Goal: Task Accomplishment & Management: Manage account settings

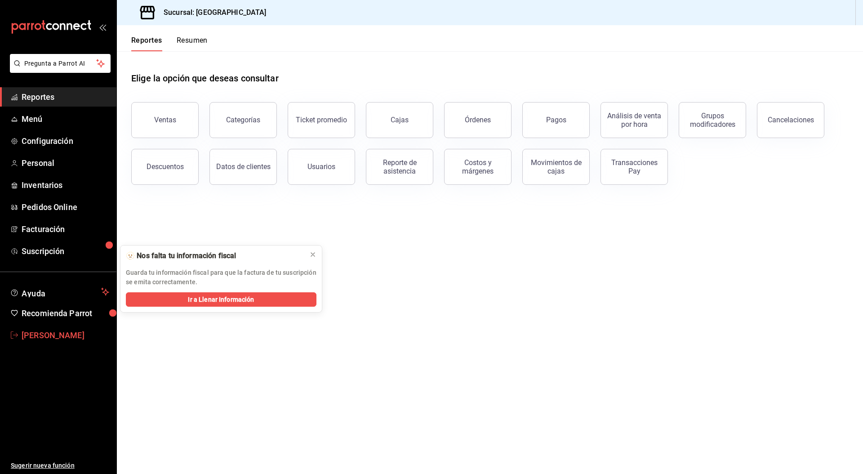
click at [62, 337] on span "[PERSON_NAME]" at bounding box center [66, 335] width 88 height 12
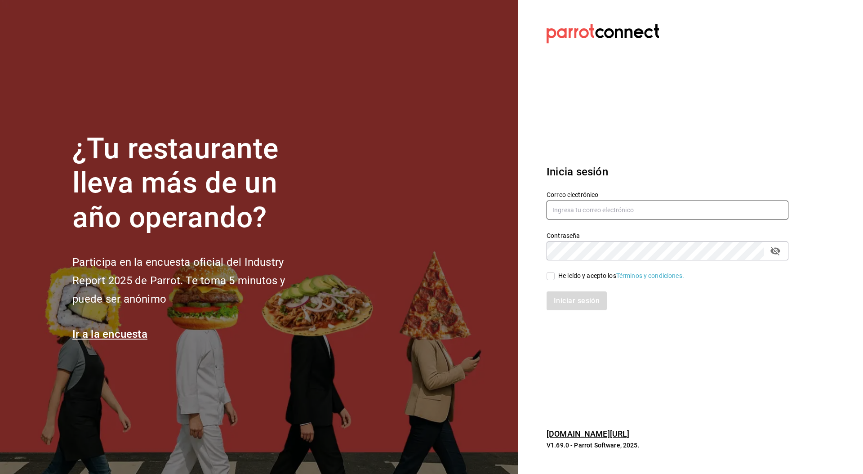
click at [586, 215] on input "text" at bounding box center [668, 210] width 242 height 19
paste input "usuarios@luis.com"
type input "usuarios@luis.com"
click at [559, 276] on div "He leído y acepto los Términos y condiciones." at bounding box center [621, 275] width 126 height 9
click at [555, 276] on input "He leído y acepto los Términos y condiciones." at bounding box center [551, 276] width 8 height 8
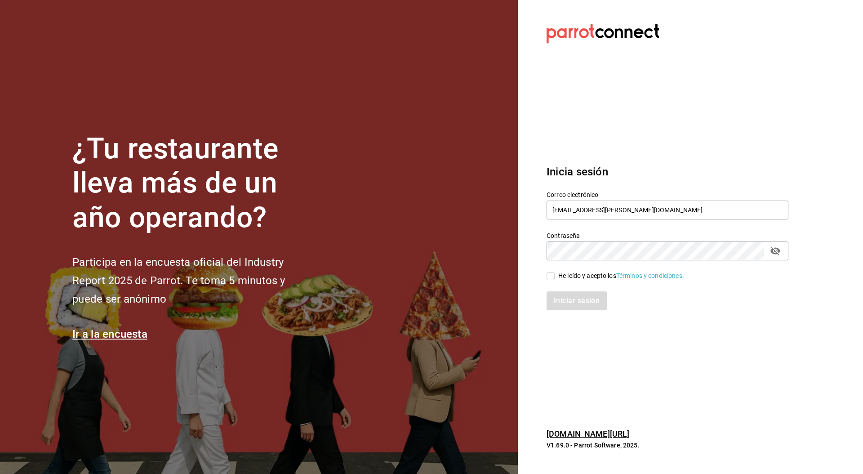
checkbox input "true"
click at [569, 302] on button "Iniciar sesión" at bounding box center [577, 300] width 61 height 19
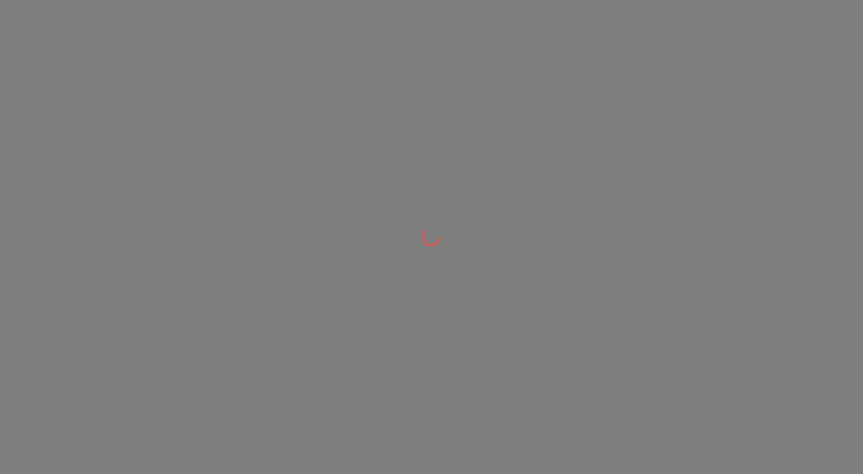
click at [495, 156] on div at bounding box center [431, 237] width 863 height 474
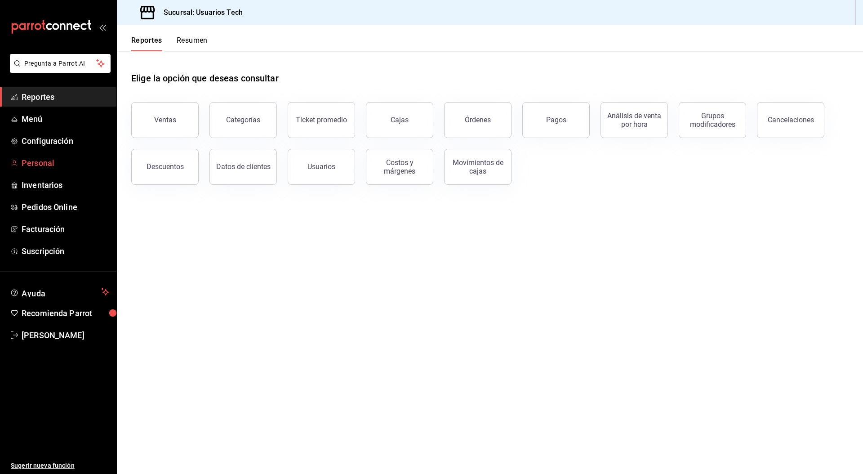
click at [39, 168] on span "Personal" at bounding box center [66, 163] width 88 height 12
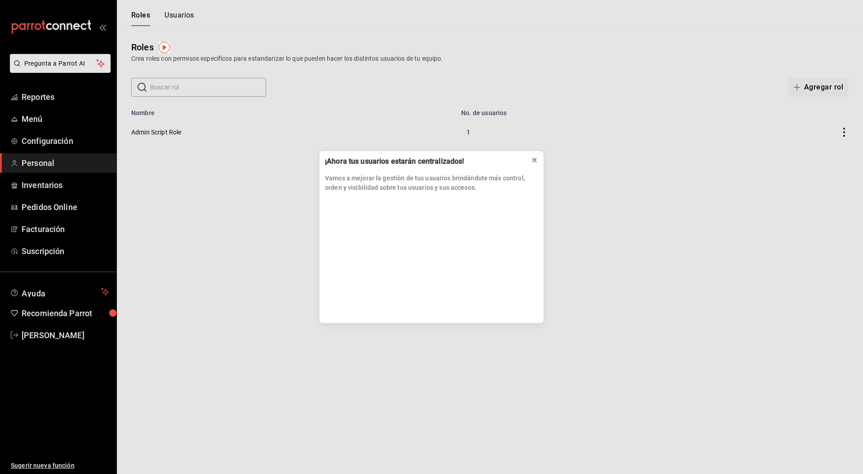
click at [537, 162] on icon at bounding box center [534, 159] width 7 height 7
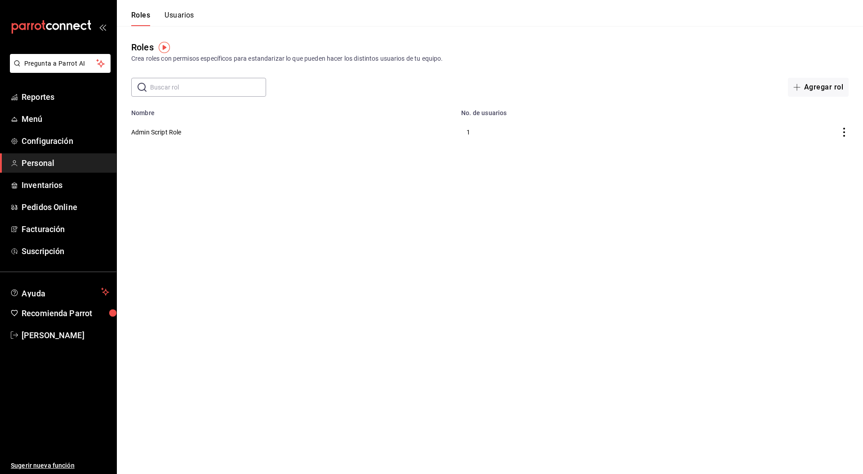
click at [177, 17] on button "Usuarios" at bounding box center [180, 18] width 30 height 15
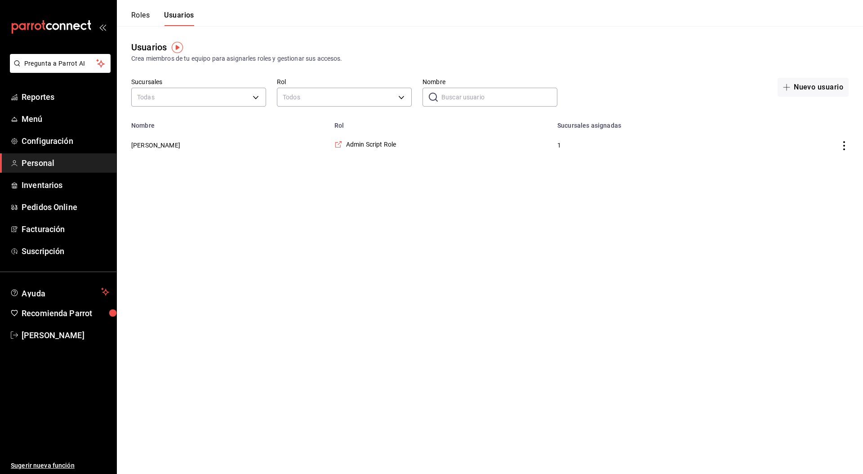
click at [138, 20] on button "Roles" at bounding box center [140, 18] width 18 height 15
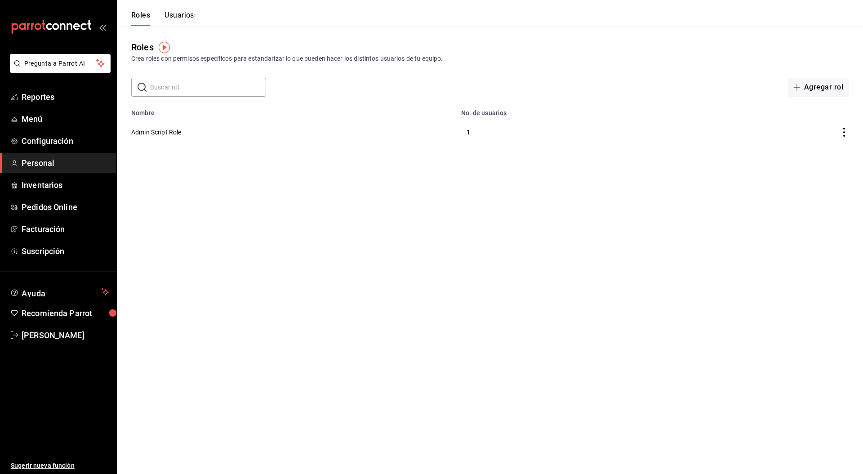
click at [172, 20] on button "Usuarios" at bounding box center [180, 18] width 30 height 15
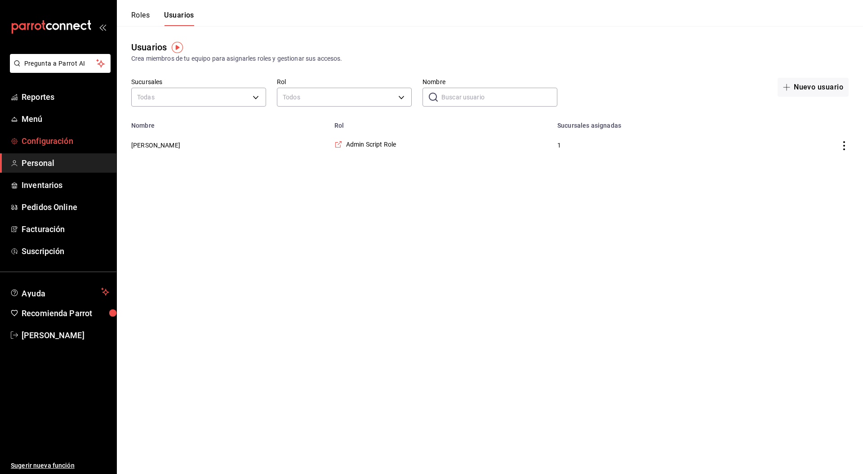
click at [38, 145] on span "Configuración" at bounding box center [66, 141] width 88 height 12
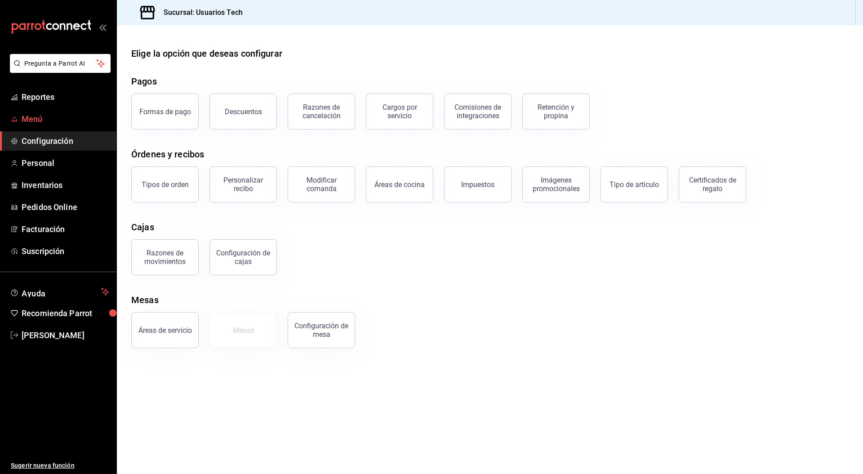
click at [45, 112] on link "Menú" at bounding box center [58, 118] width 116 height 19
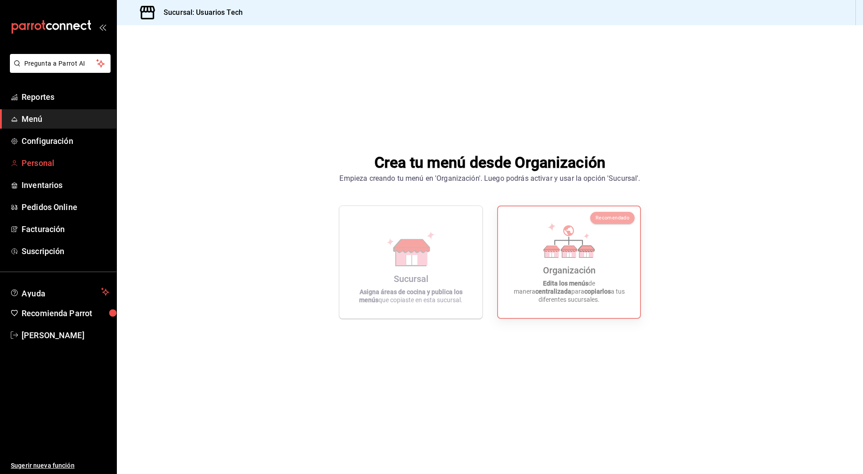
click at [49, 163] on span "Personal" at bounding box center [66, 163] width 88 height 12
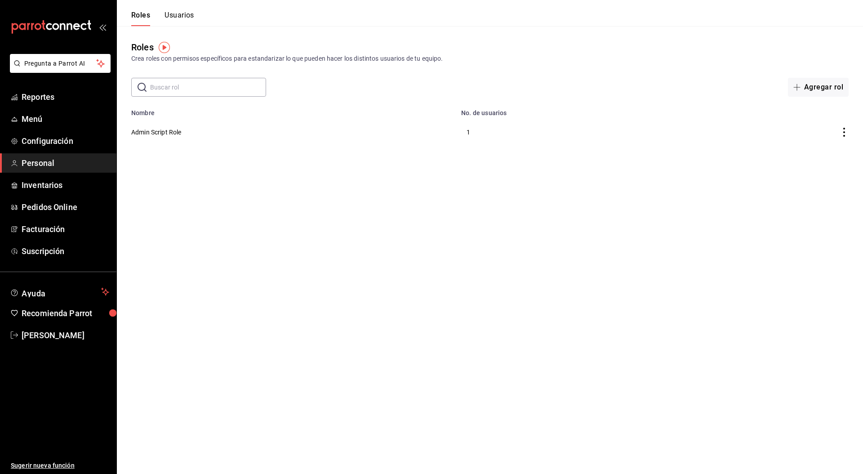
click at [179, 13] on button "Usuarios" at bounding box center [180, 18] width 30 height 15
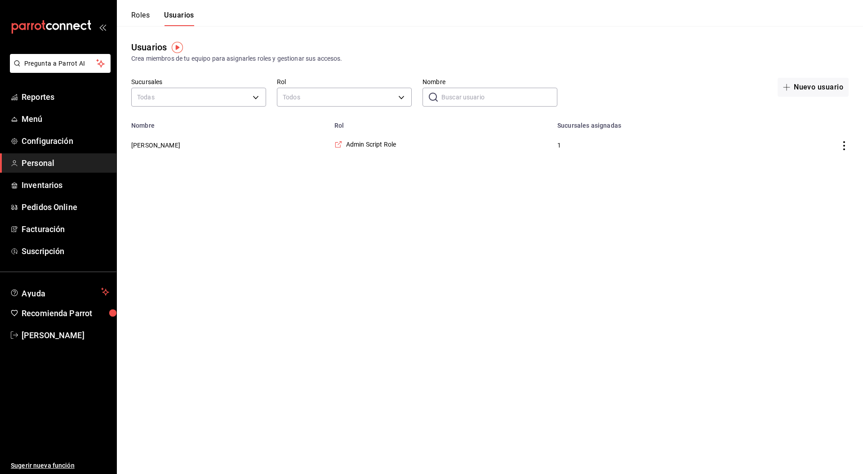
click at [135, 17] on button "Roles" at bounding box center [140, 18] width 18 height 15
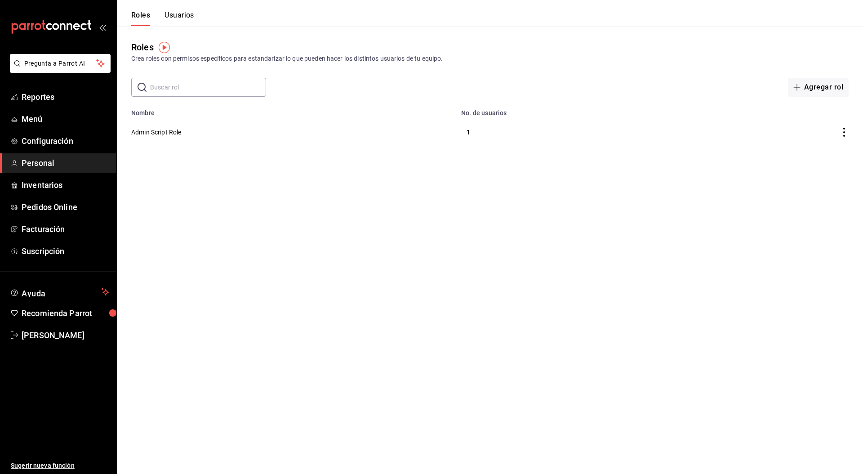
drag, startPoint x: 298, startPoint y: 264, endPoint x: 284, endPoint y: 215, distance: 51.4
click at [298, 147] on html "Pregunta a Parrot AI Reportes Menú Configuración Personal Inventarios Pedidos O…" at bounding box center [431, 73] width 863 height 147
click at [178, 17] on button "Usuarios" at bounding box center [180, 18] width 30 height 15
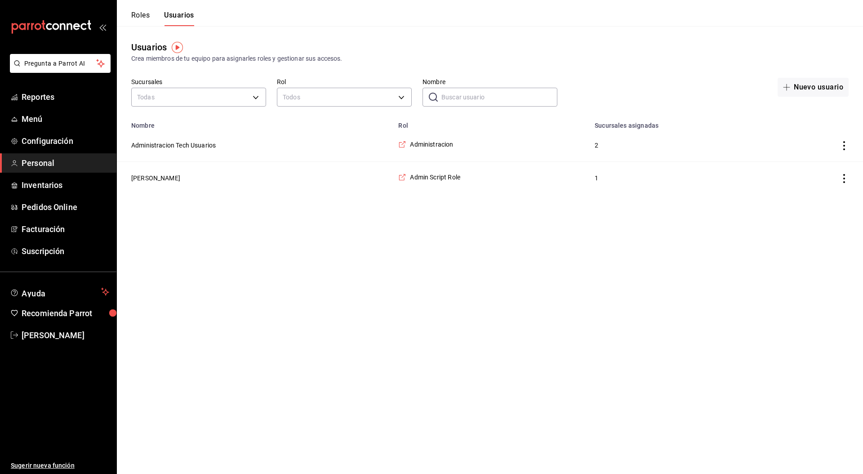
click at [145, 15] on button "Roles" at bounding box center [140, 18] width 18 height 15
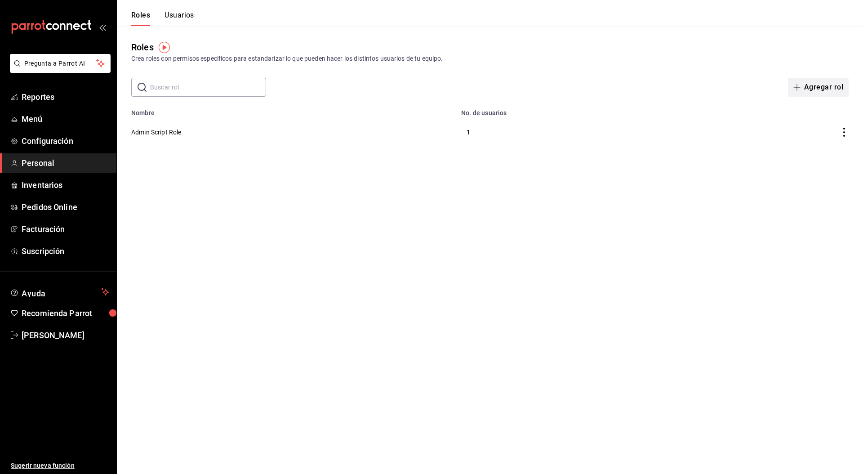
click at [807, 95] on button "Agregar rol" at bounding box center [818, 87] width 61 height 19
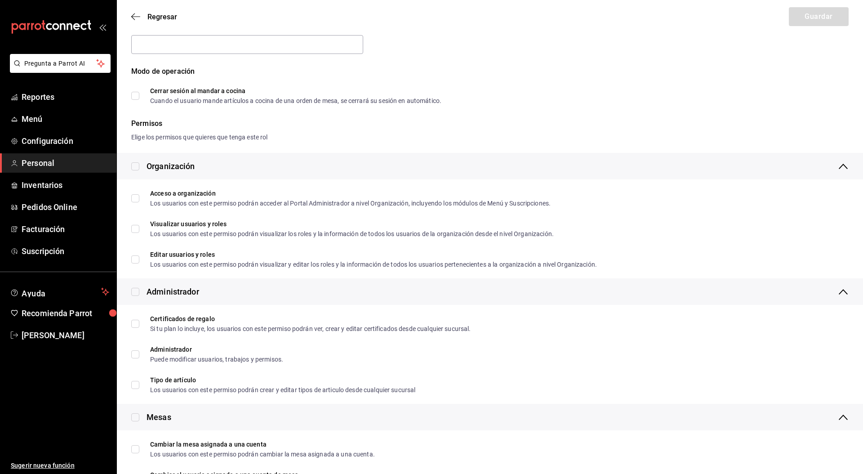
scroll to position [20, 0]
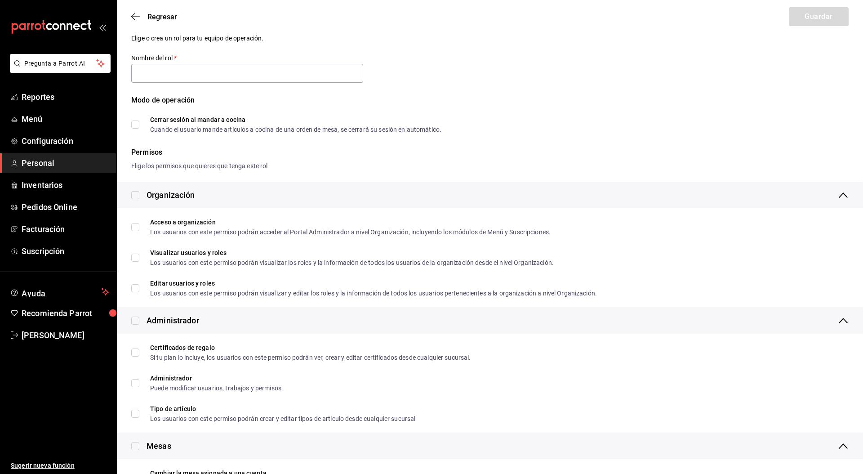
click at [138, 194] on input "checkbox" at bounding box center [135, 195] width 8 height 8
checkbox input "true"
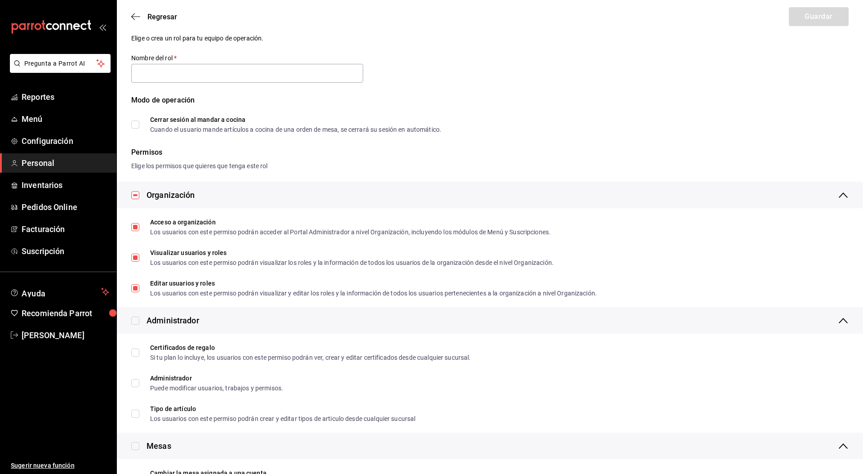
click at [136, 322] on input "checkbox" at bounding box center [135, 320] width 8 height 8
checkbox input "true"
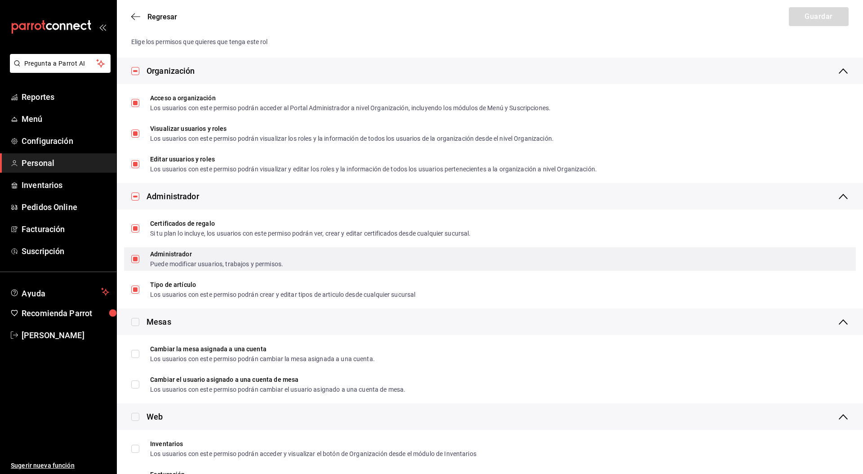
scroll to position [152, 0]
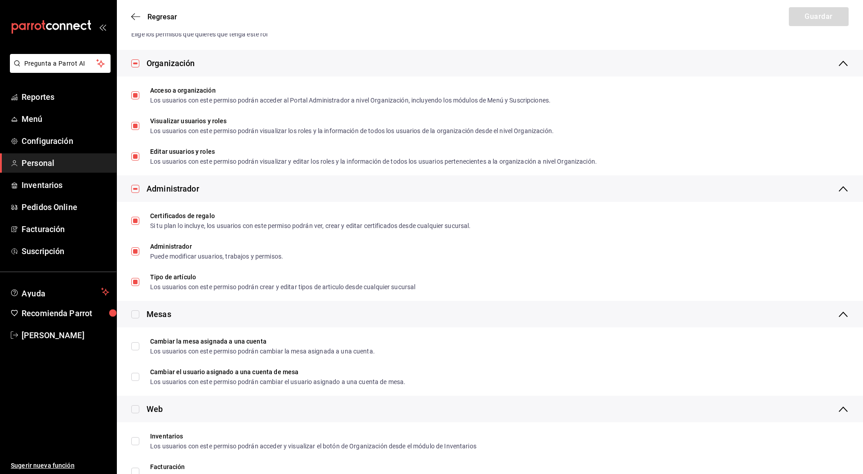
click at [137, 312] on input "checkbox" at bounding box center [135, 314] width 8 height 8
checkbox input "true"
click at [187, 321] on div "Mesas" at bounding box center [490, 314] width 746 height 27
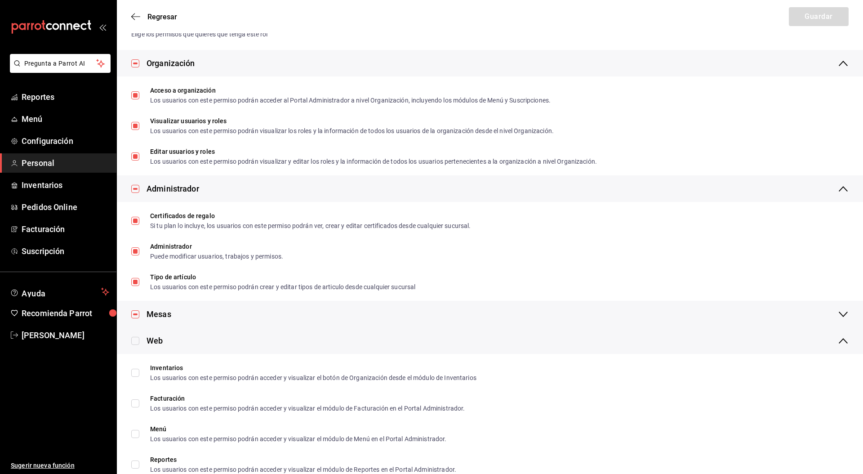
click at [185, 189] on div "Administrador" at bounding box center [173, 189] width 53 height 12
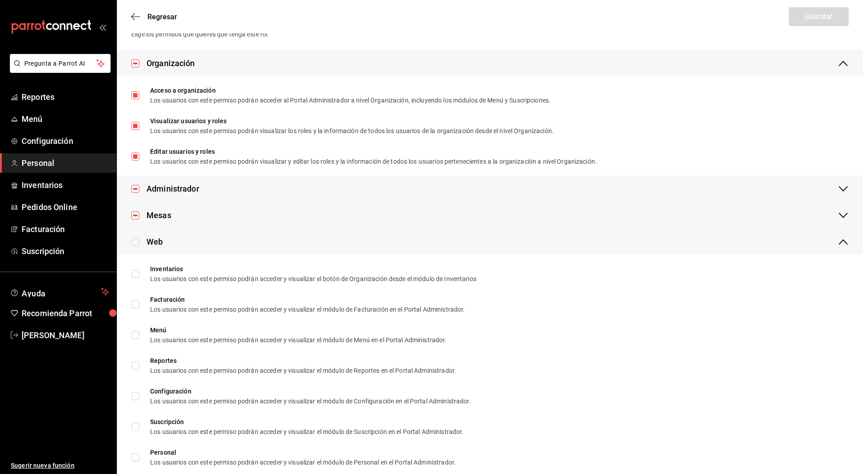
click at [134, 240] on input "checkbox" at bounding box center [135, 242] width 8 height 8
checkbox input "true"
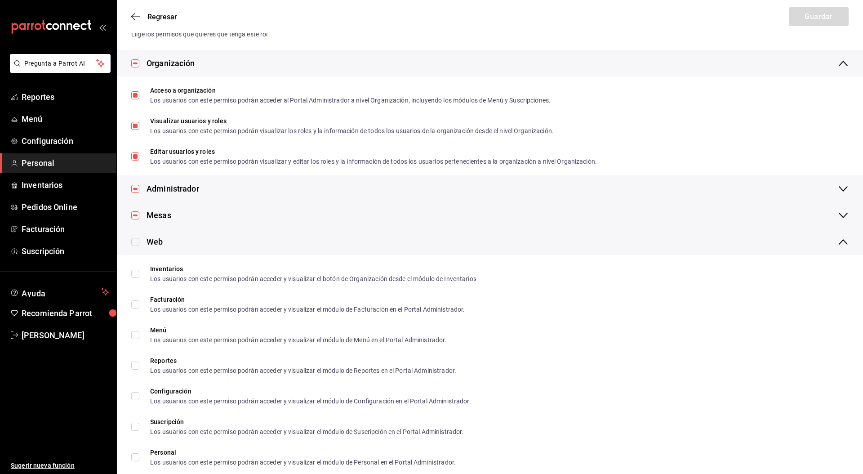
checkbox input "true"
click at [184, 249] on div "Web" at bounding box center [490, 241] width 746 height 27
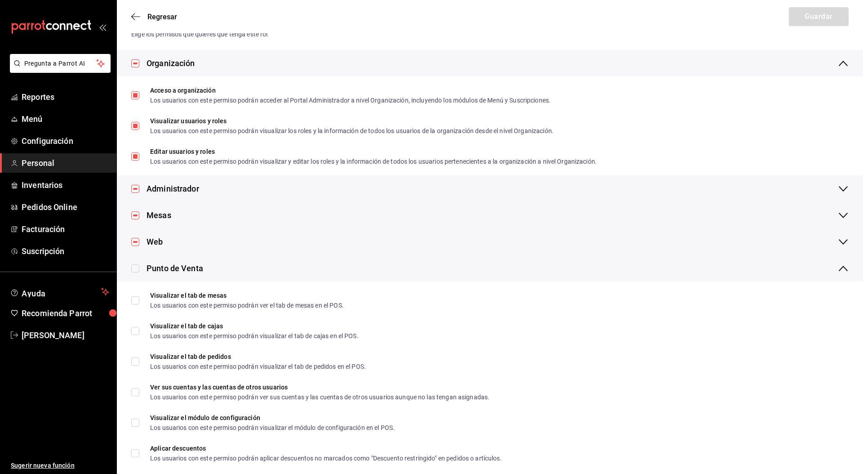
click at [134, 271] on input "checkbox" at bounding box center [135, 268] width 8 height 8
checkbox input "true"
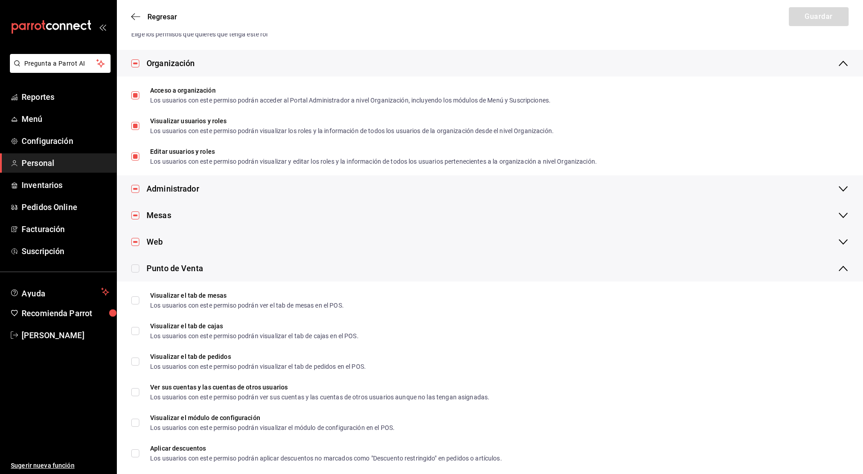
checkbox input "true"
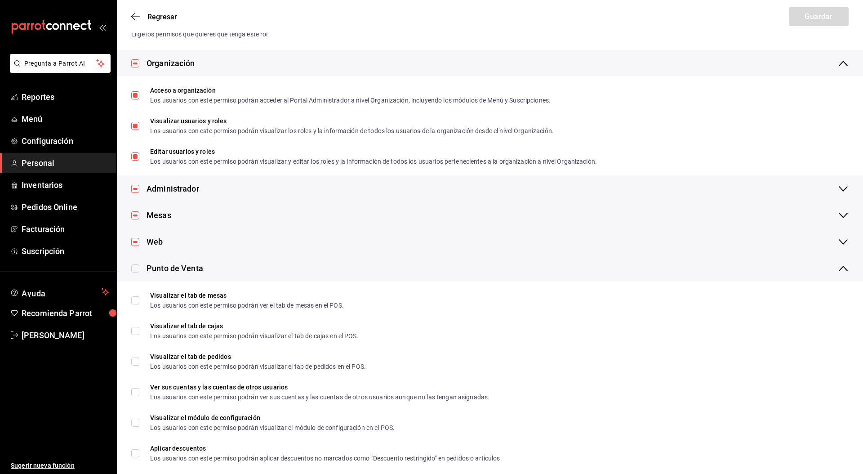
checkbox input "true"
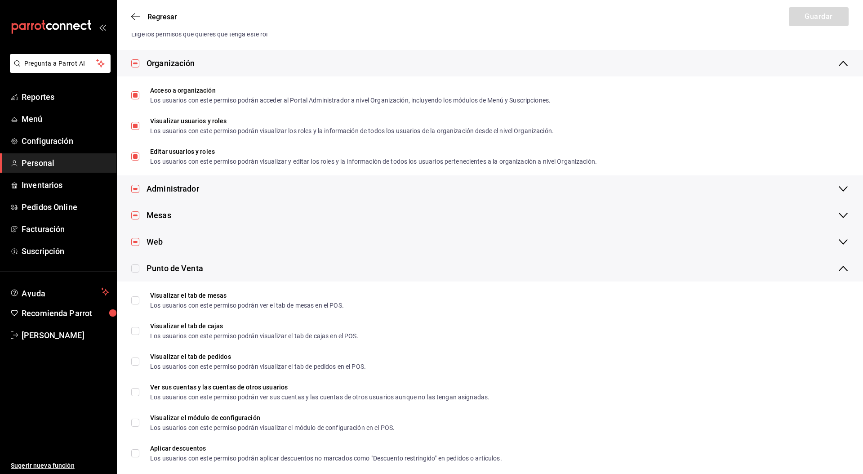
checkbox input "true"
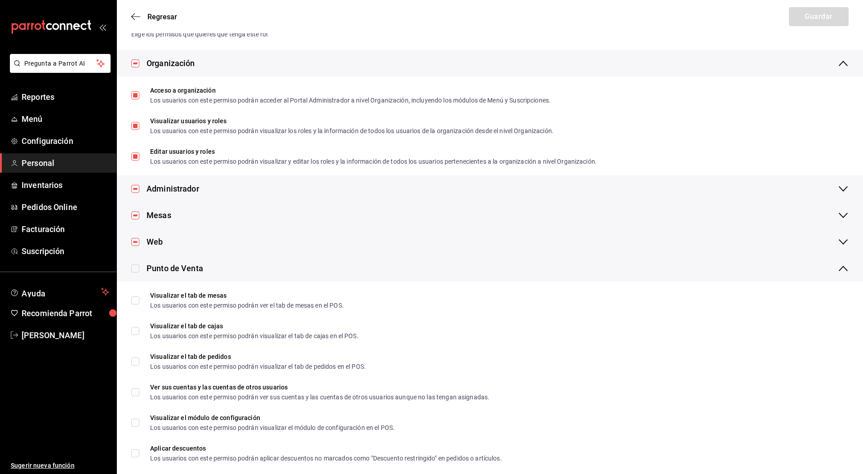
checkbox input "true"
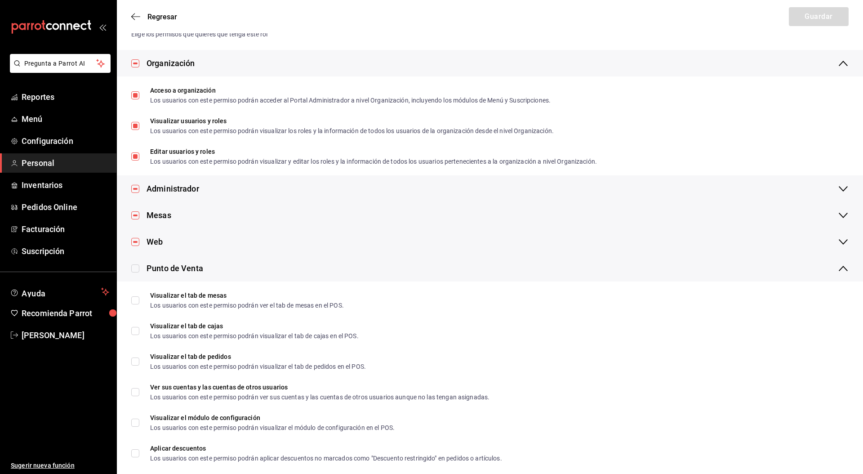
checkbox input "true"
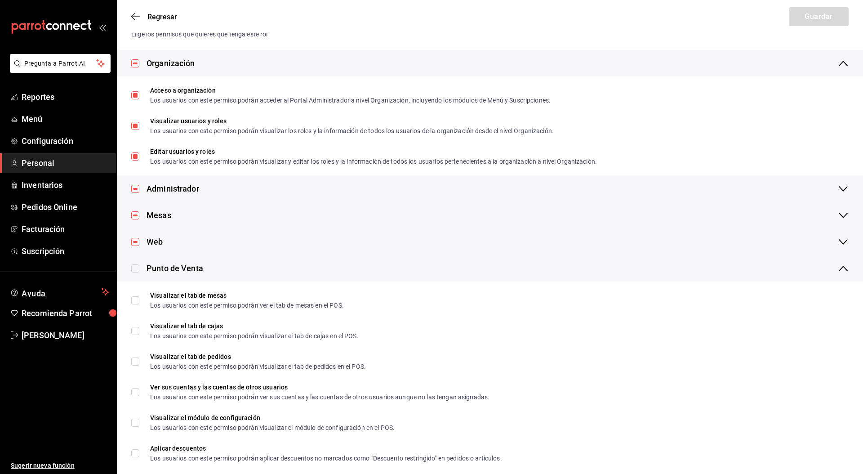
checkbox input "true"
click at [196, 268] on div "Punto de Venta" at bounding box center [175, 268] width 57 height 12
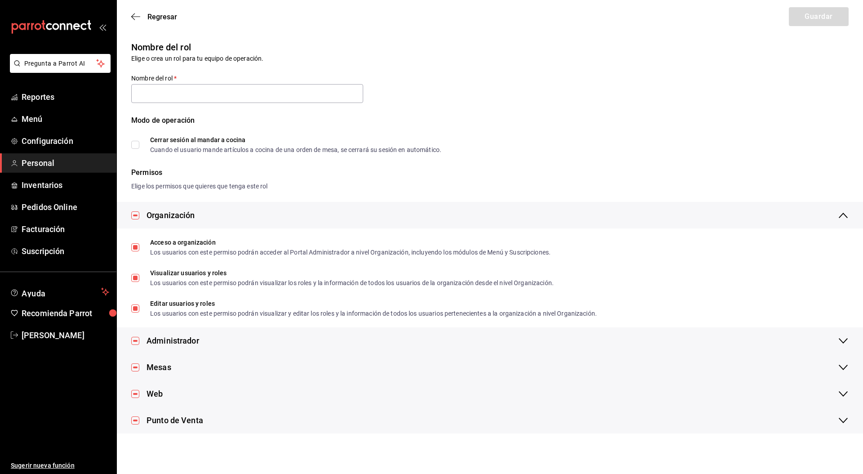
scroll to position [0, 0]
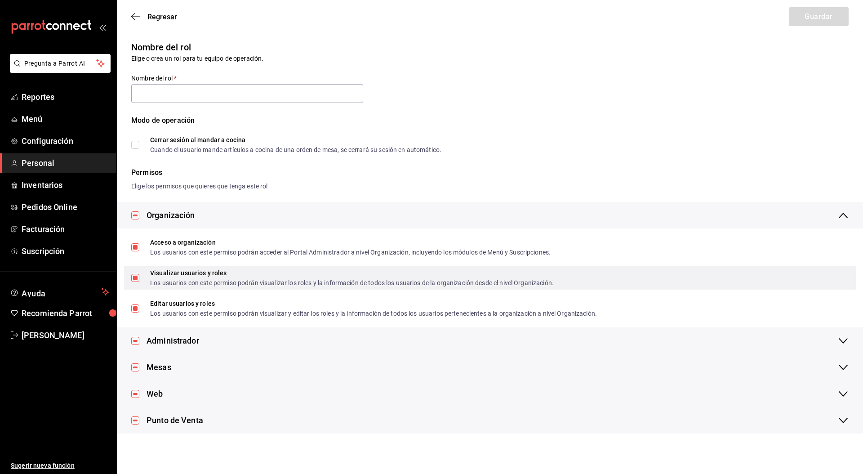
click at [132, 278] on input "Visualizar usuarios y roles Los usuarios con este permiso podrán visualizar los…" at bounding box center [135, 278] width 8 height 8
checkbox input "false"
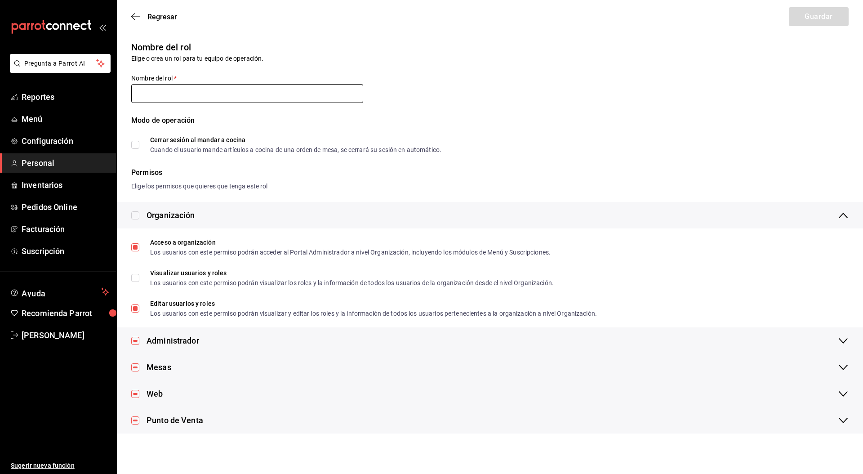
click at [232, 98] on input "text" at bounding box center [247, 93] width 232 height 19
click at [337, 86] on input "NO" at bounding box center [247, 93] width 232 height 19
click at [294, 97] on input "NO" at bounding box center [247, 93] width 232 height 19
drag, startPoint x: 128, startPoint y: 115, endPoint x: 167, endPoint y: 106, distance: 40.2
click at [129, 115] on div "Modo de operación Cerrar sesión al mandar a cocina Cuando el usuario mande artí…" at bounding box center [484, 128] width 728 height 49
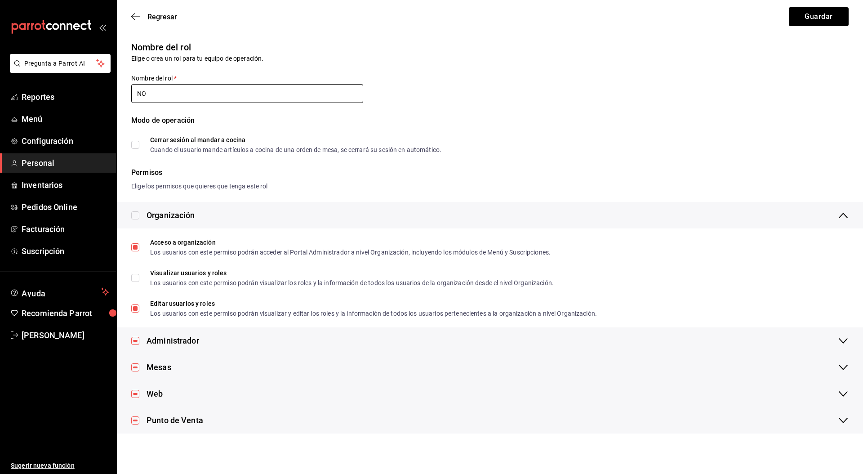
click at [184, 94] on input "NO" at bounding box center [247, 93] width 232 height 19
type input "NOOO_DISPLAY_USERS_AND_ROLES"
click at [409, 103] on div "Nombre del rol Elige o crea un rol para tu equipo de operación. Nombre del rol …" at bounding box center [484, 91] width 728 height 123
click at [299, 95] on input "NOOO_DISPLAY_USERS_AND_ROLES" at bounding box center [247, 93] width 232 height 19
click at [814, 13] on button "Guardar" at bounding box center [819, 16] width 60 height 19
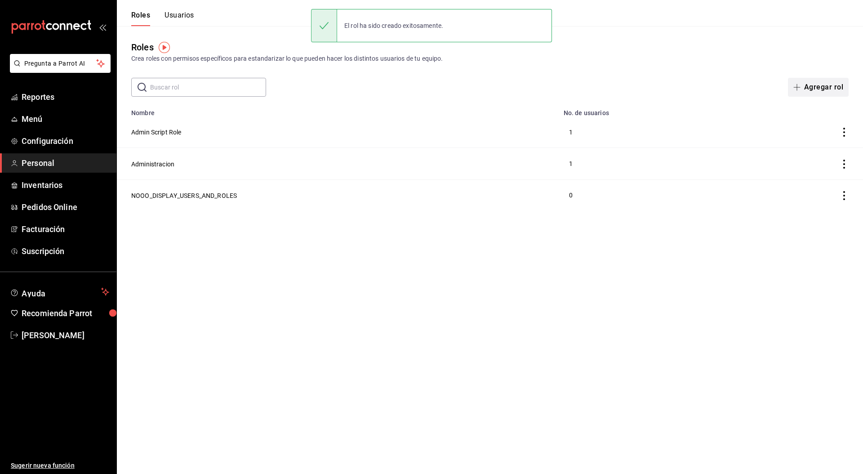
click at [838, 87] on button "Agregar rol" at bounding box center [818, 87] width 61 height 19
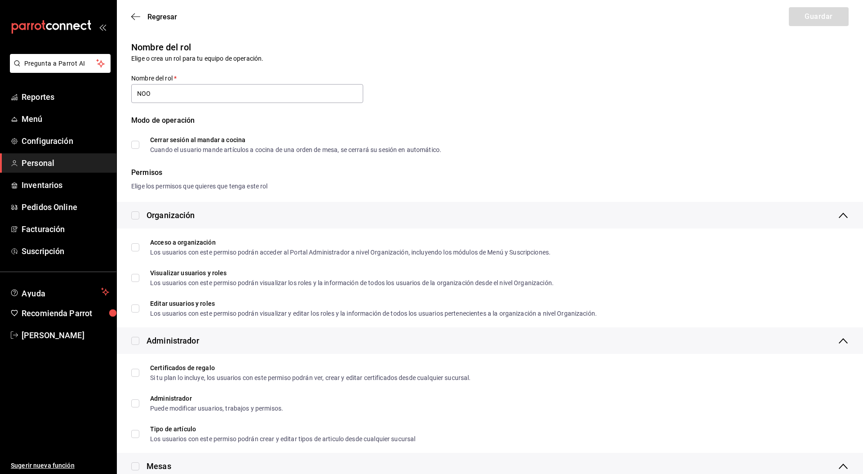
type input "NOOO_DISPLAY_USERS_AND_ROLES"
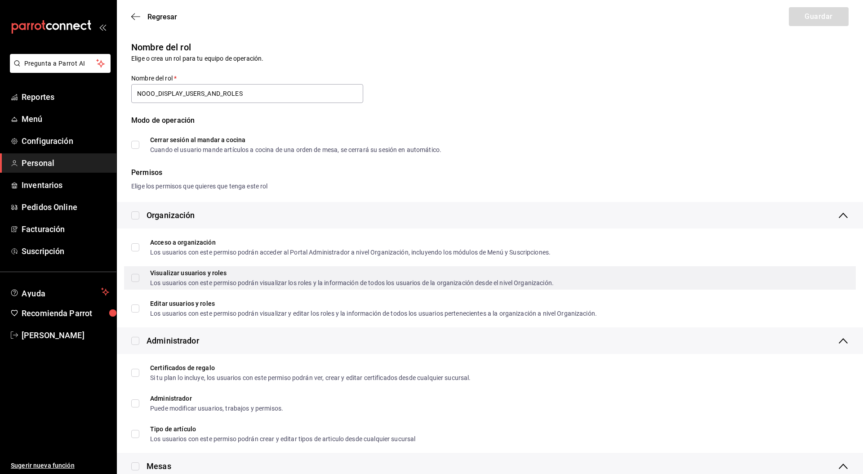
click at [138, 277] on input "Visualizar usuarios y roles Los usuarios con este permiso podrán visualizar los…" at bounding box center [135, 278] width 8 height 8
checkbox input "true"
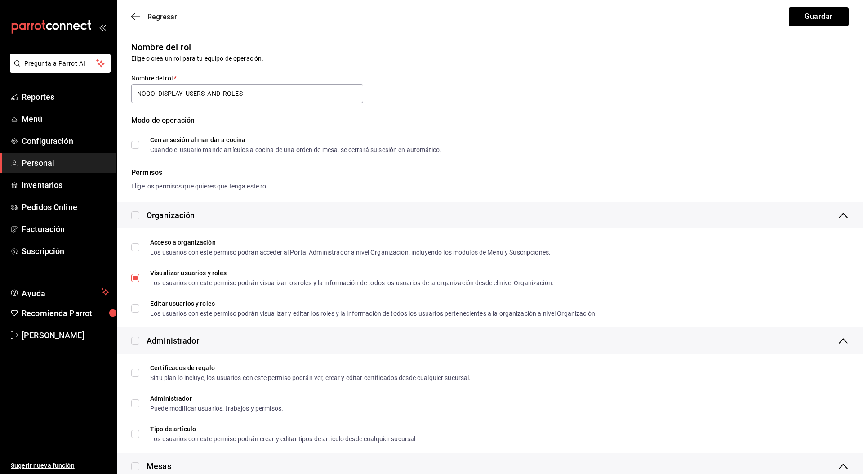
click at [160, 14] on span "Regresar" at bounding box center [162, 17] width 30 height 9
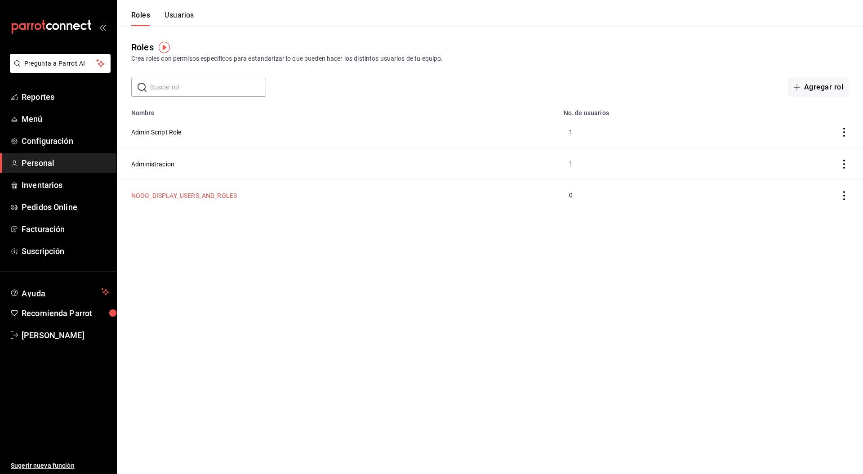
click at [205, 199] on button "NOOO_DISPLAY_USERS_AND_ROLES" at bounding box center [184, 195] width 106 height 9
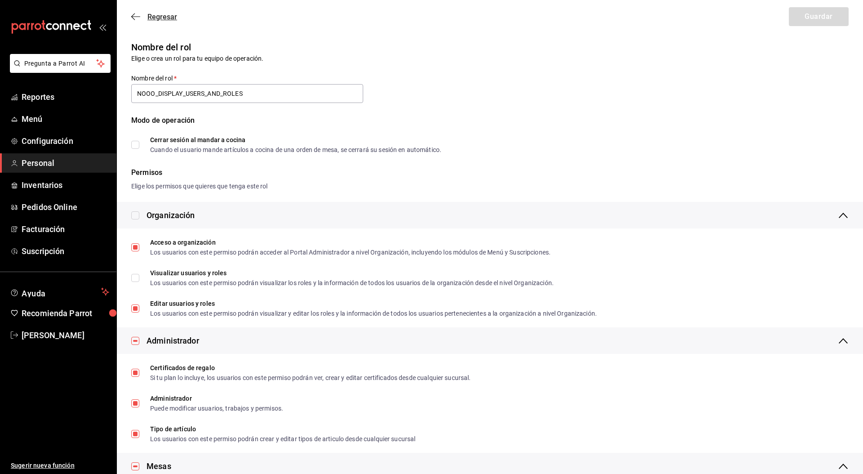
click at [163, 16] on span "Regresar" at bounding box center [162, 17] width 30 height 9
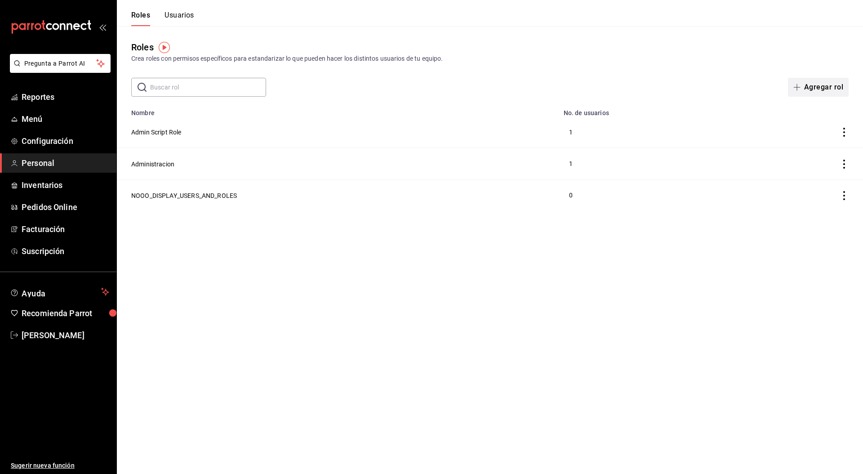
click at [826, 87] on button "Agregar rol" at bounding box center [818, 87] width 61 height 19
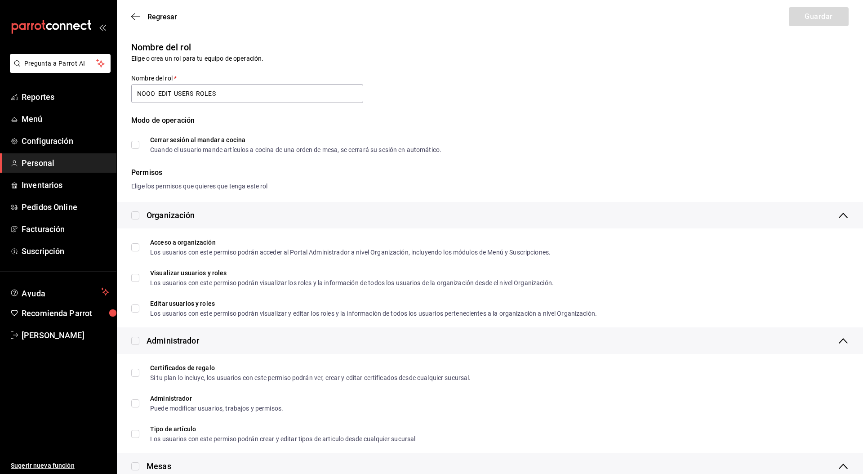
type input "NOOO_EDIT_USERS_ROLES"
click at [138, 143] on input "Cerrar sesión al mandar a cocina Cuando el usuario mande artículos a cocina de …" at bounding box center [135, 145] width 8 height 8
checkbox input "true"
click at [139, 211] on div at bounding box center [138, 214] width 15 height 9
click at [136, 207] on div "Organización" at bounding box center [490, 215] width 746 height 27
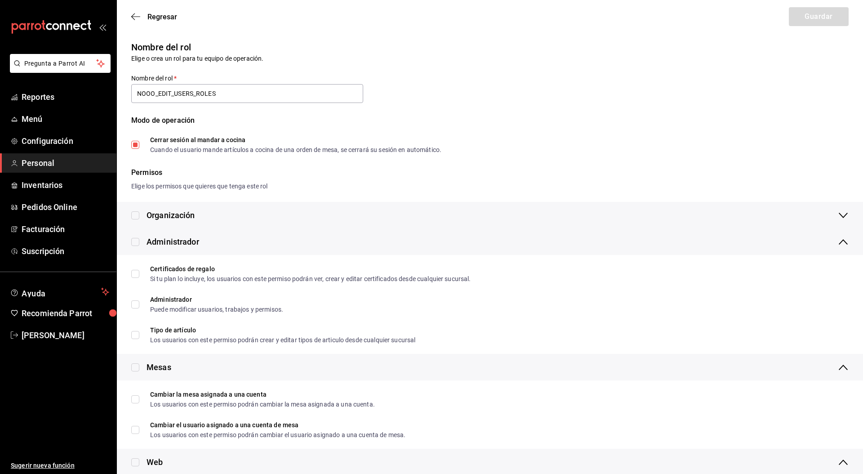
click at [134, 218] on input "checkbox" at bounding box center [135, 215] width 8 height 8
checkbox input "true"
click at [175, 215] on div "Organización" at bounding box center [171, 215] width 49 height 12
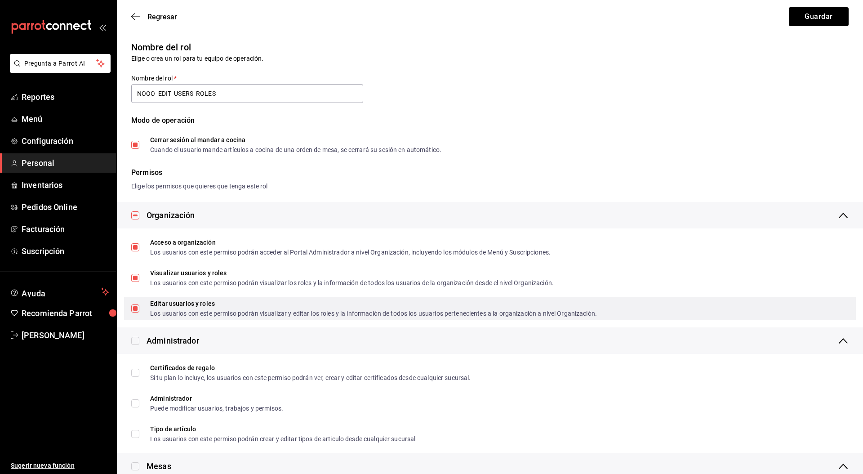
click at [137, 313] on label "Editar usuarios y roles Los usuarios con este permiso podrán visualizar y edita…" at bounding box center [364, 308] width 466 height 16
click at [137, 312] on input "Editar usuarios y roles Los usuarios con este permiso podrán visualizar y edita…" at bounding box center [135, 308] width 8 height 8
checkbox input "false"
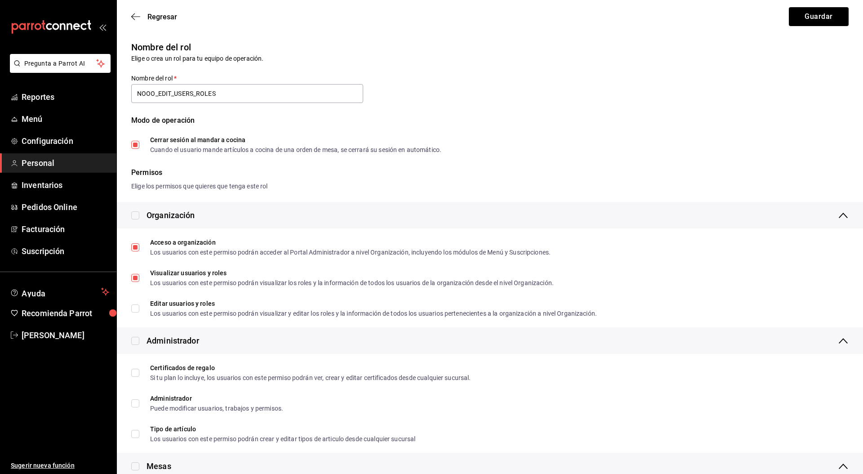
click at [138, 343] on input "checkbox" at bounding box center [135, 341] width 8 height 8
checkbox input "true"
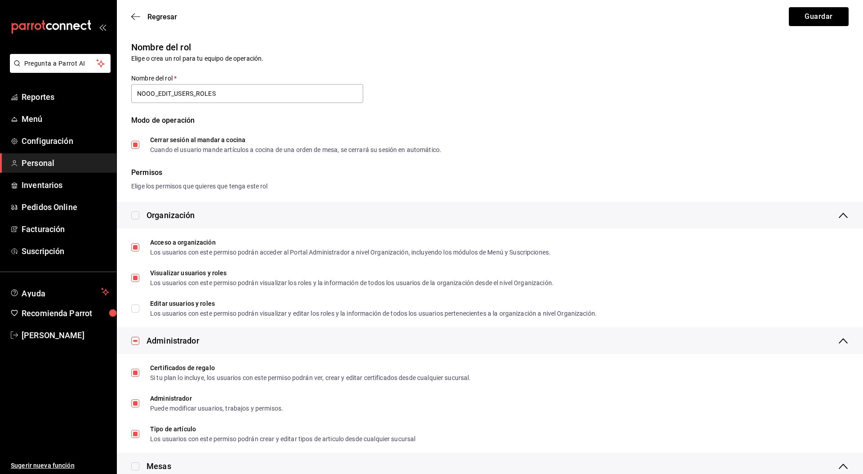
click at [167, 345] on div "Administrador" at bounding box center [173, 340] width 53 height 12
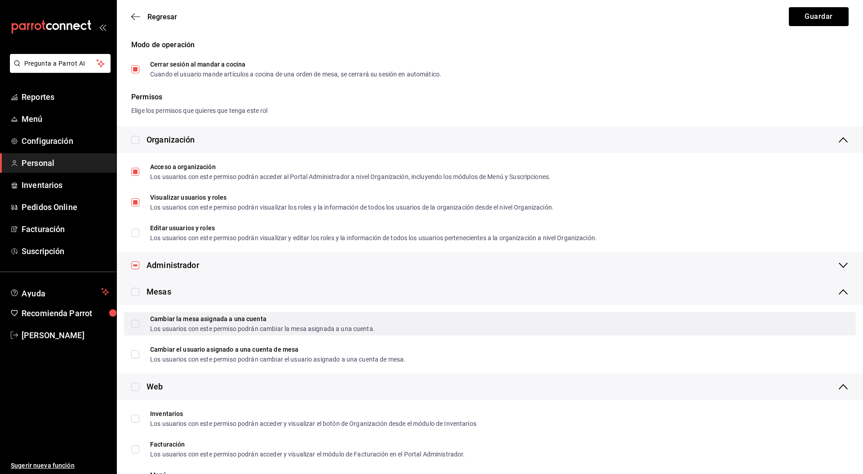
scroll to position [77, 0]
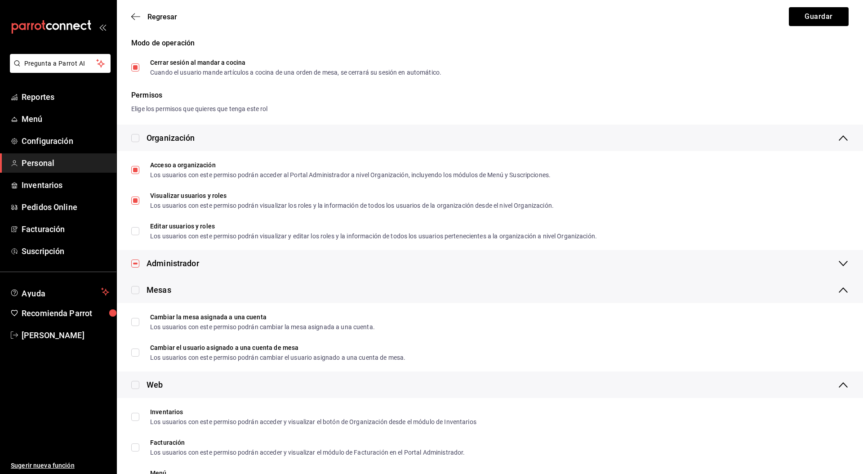
click at [138, 293] on input "checkbox" at bounding box center [135, 290] width 8 height 8
checkbox input "true"
click at [150, 290] on div "Mesas" at bounding box center [159, 290] width 25 height 12
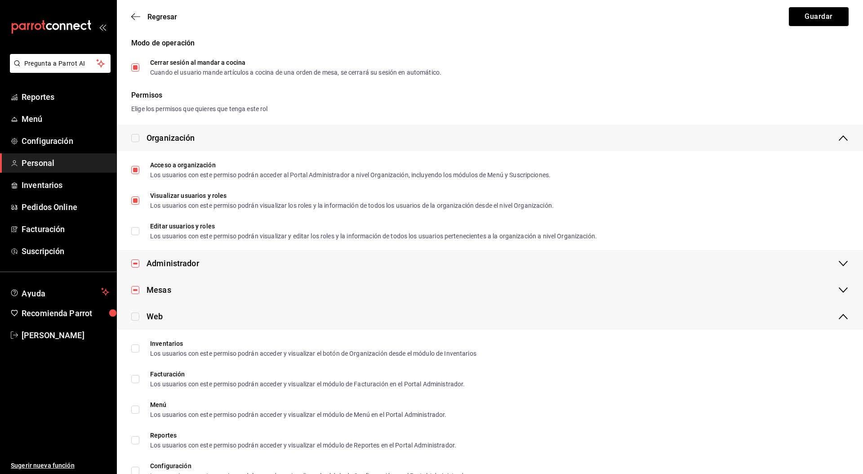
click at [136, 323] on div "Web" at bounding box center [490, 316] width 746 height 27
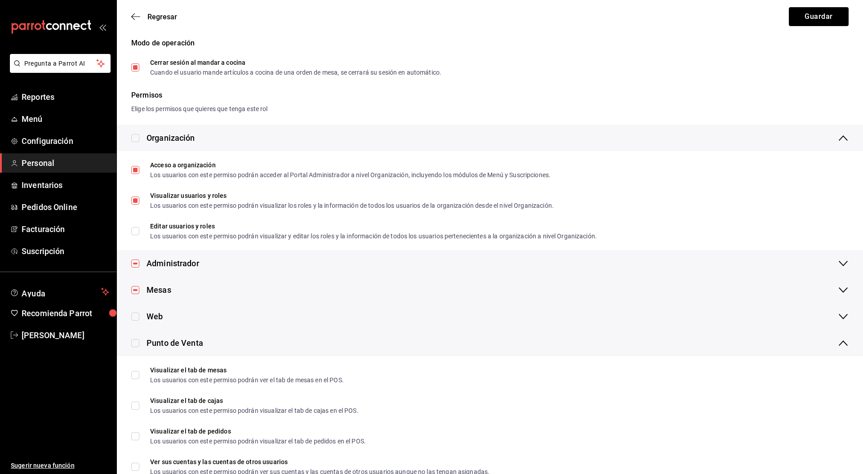
click at [135, 316] on input "checkbox" at bounding box center [135, 316] width 8 height 8
checkbox input "true"
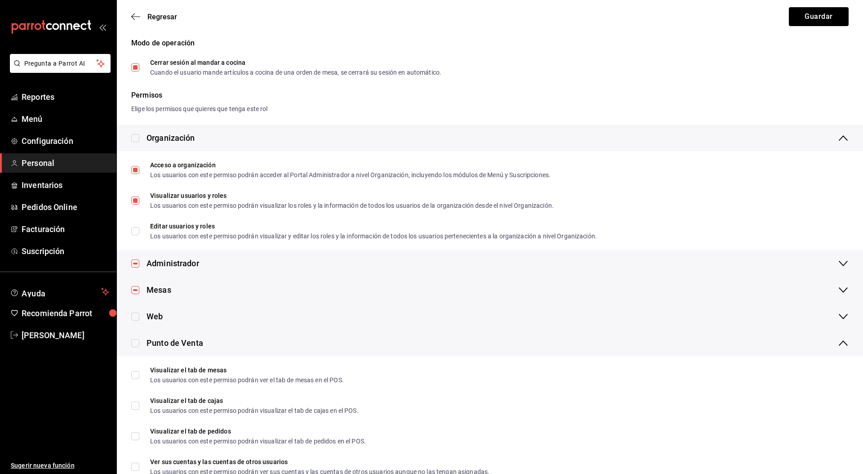
checkbox input "true"
click at [153, 316] on div "Web" at bounding box center [155, 316] width 16 height 12
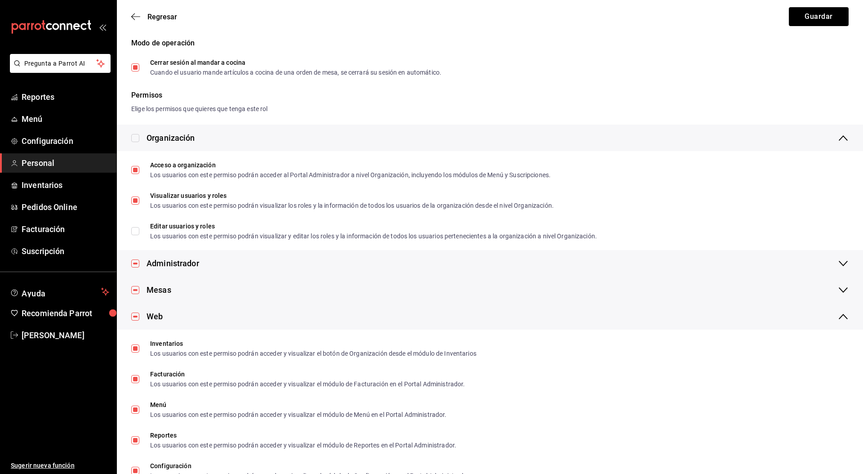
click at [154, 315] on div "Web" at bounding box center [155, 316] width 16 height 12
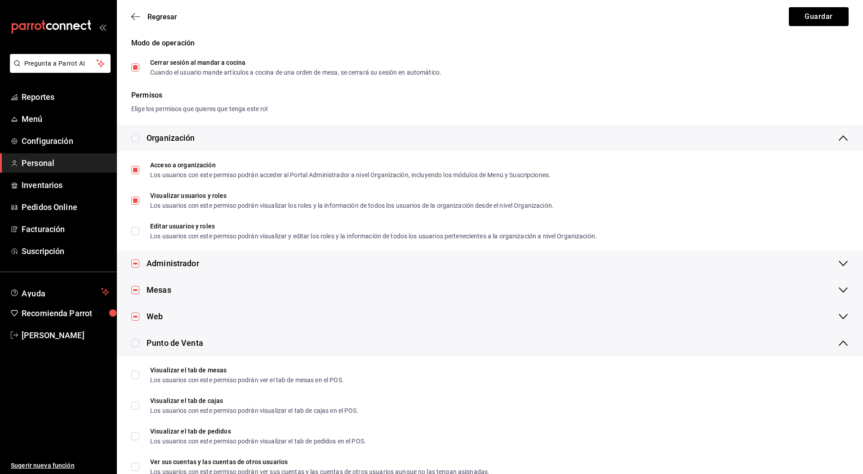
click at [135, 343] on input "checkbox" at bounding box center [135, 343] width 8 height 8
checkbox input "true"
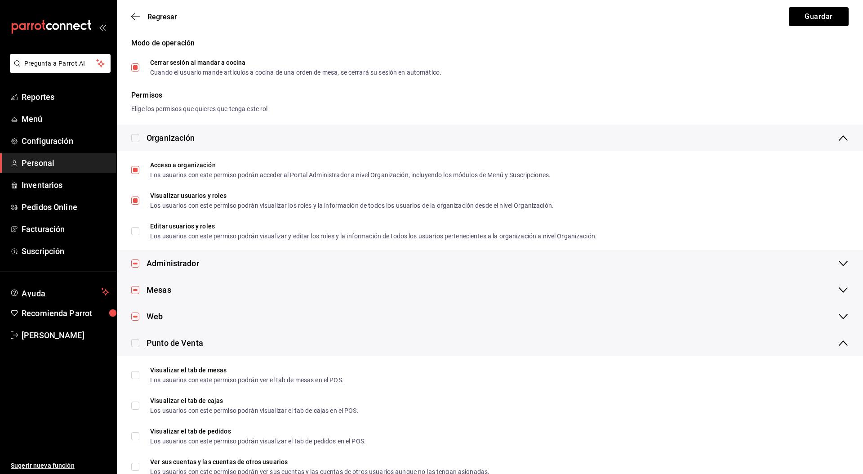
checkbox input "true"
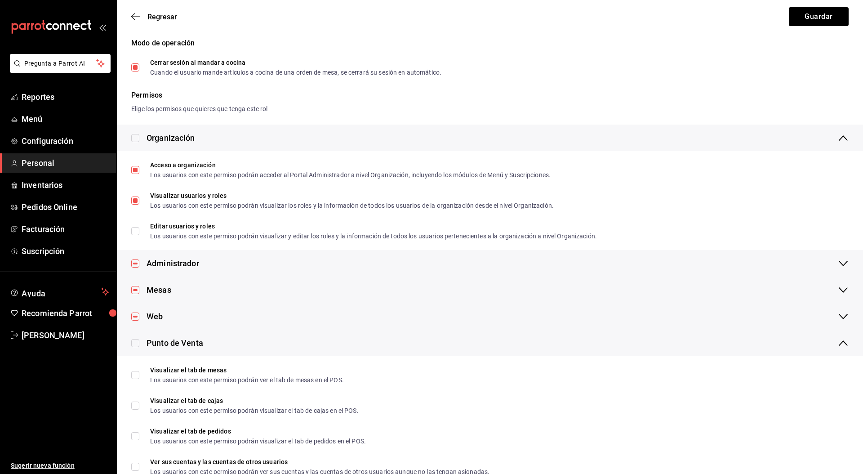
checkbox input "true"
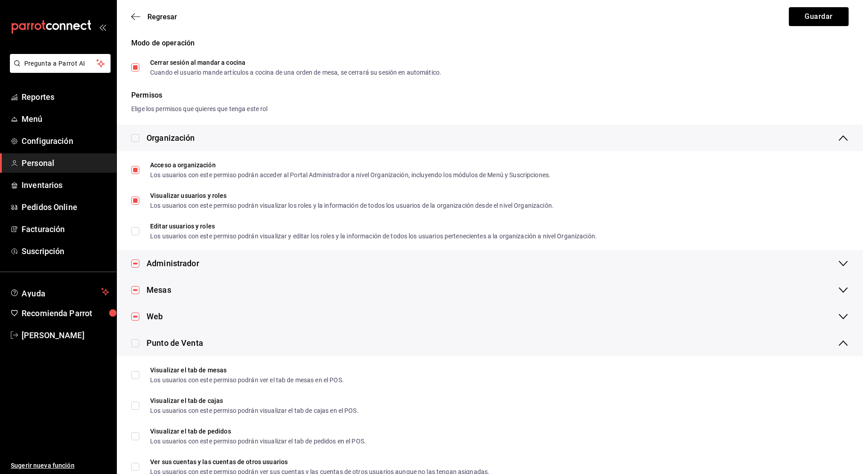
checkbox input "true"
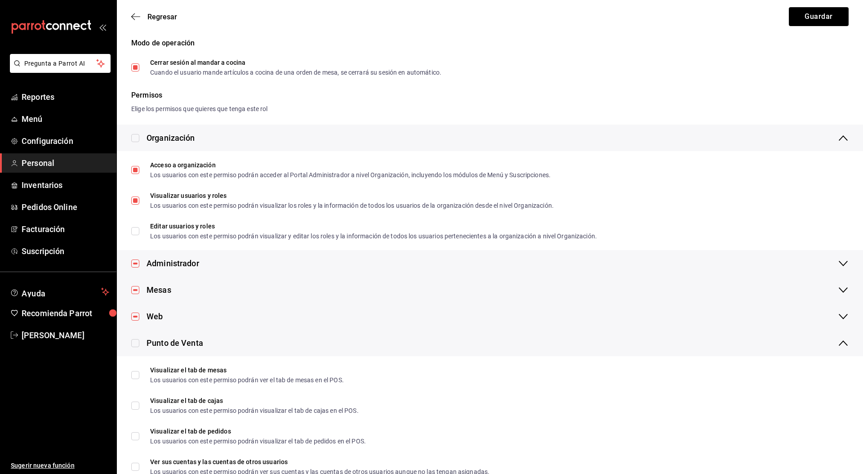
checkbox input "true"
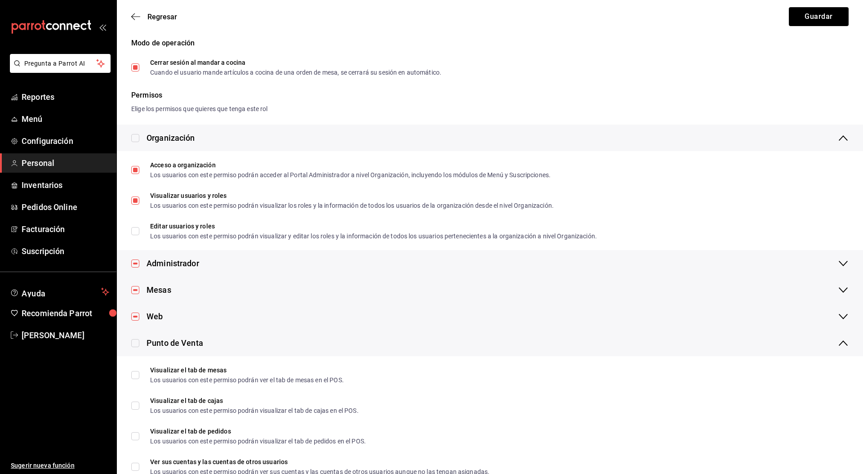
checkbox input "true"
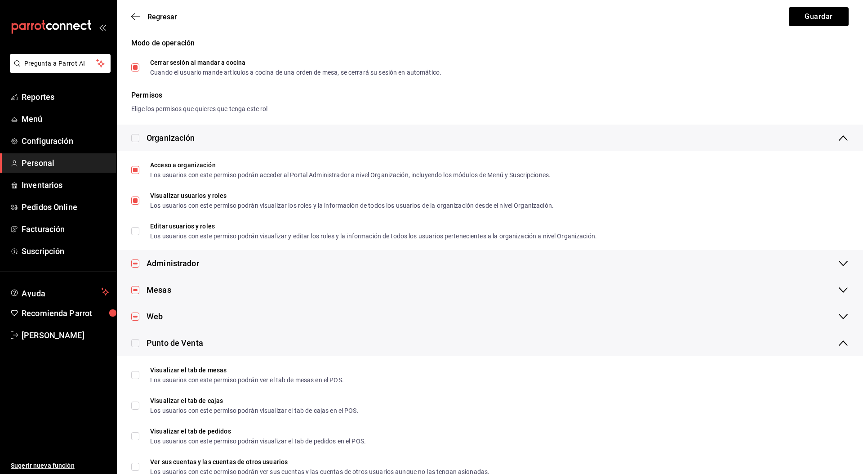
checkbox input "true"
click at [156, 343] on div "Punto de Venta" at bounding box center [175, 343] width 57 height 12
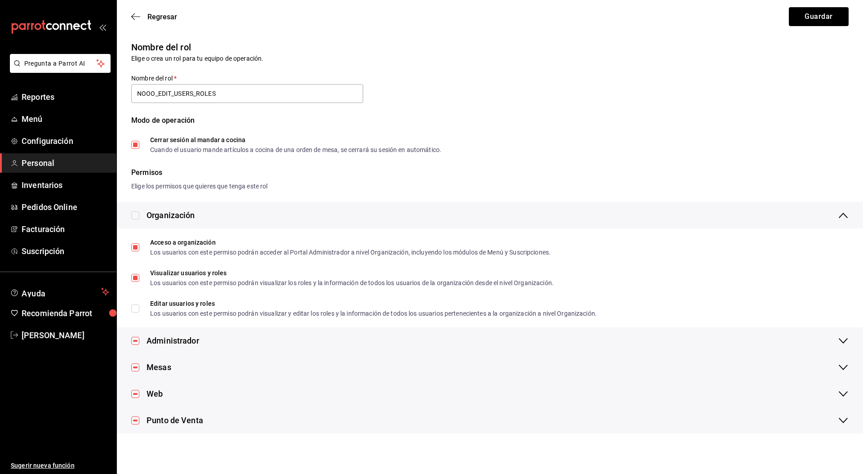
scroll to position [0, 0]
click at [832, 19] on button "Guardar" at bounding box center [819, 16] width 60 height 19
